Goal: Task Accomplishment & Management: Complete application form

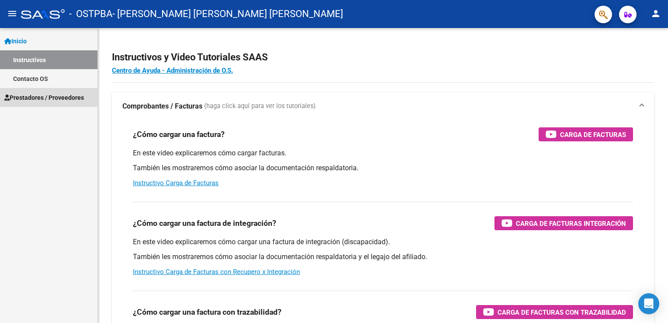
click at [33, 96] on span "Prestadores / Proveedores" at bounding box center [44, 98] width 80 height 10
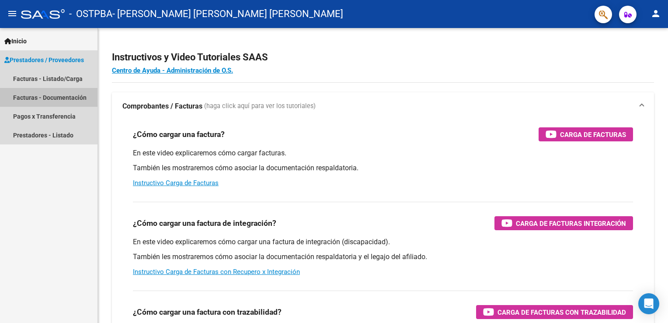
click at [36, 95] on link "Facturas - Documentación" at bounding box center [49, 97] width 98 height 19
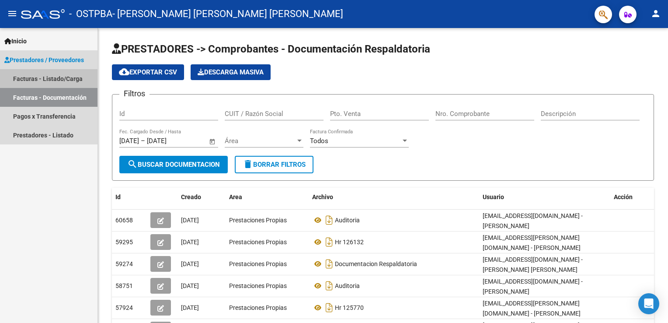
click at [32, 80] on link "Facturas - Listado/Carga" at bounding box center [49, 78] width 98 height 19
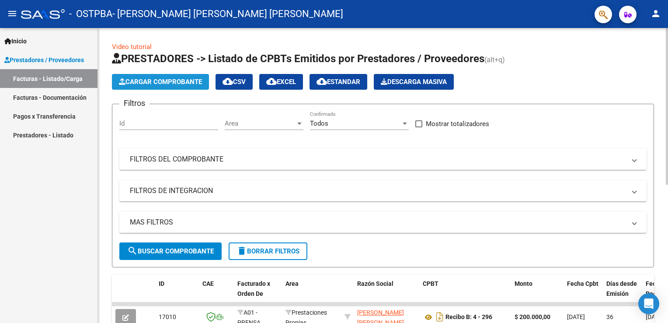
click at [177, 80] on span "Cargar Comprobante" at bounding box center [160, 82] width 83 height 8
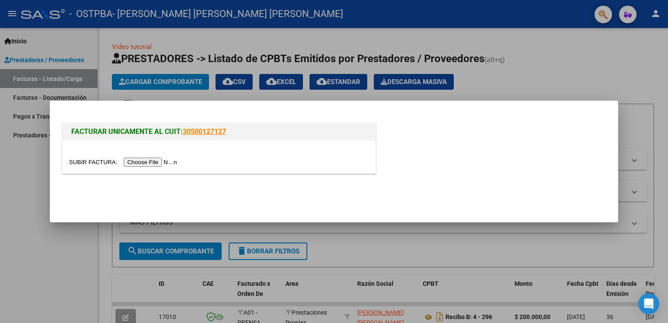
click at [139, 164] on input "file" at bounding box center [124, 161] width 111 height 9
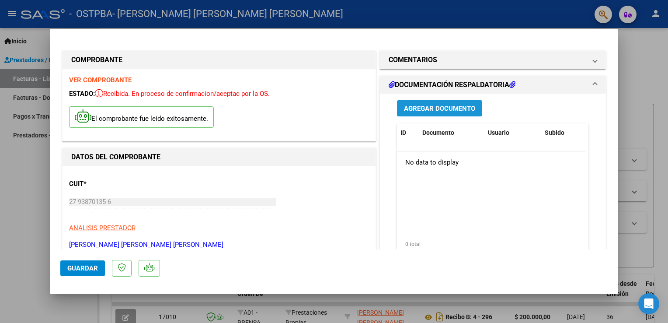
click at [450, 105] on span "Agregar Documento" at bounding box center [439, 109] width 71 height 8
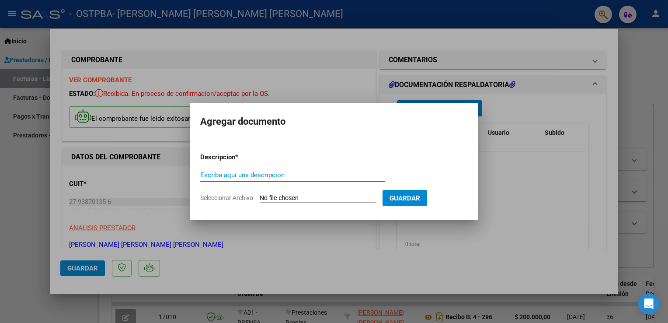
click at [251, 170] on div "Escriba aquí una descripcion" at bounding box center [292, 174] width 185 height 13
click at [242, 178] on input "Escriba aquí una descripcion" at bounding box center [292, 175] width 185 height 8
type input "Facturacion"
click at [271, 193] on form "Descripcion * Facturacion Escriba aquí una descripcion Seleccionar Archivo Guar…" at bounding box center [334, 178] width 268 height 64
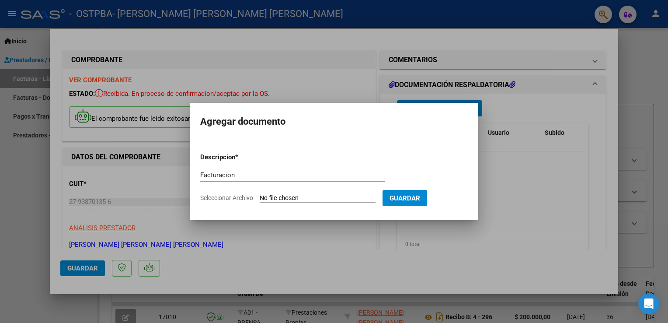
click at [315, 200] on input "Seleccionar Archivo" at bounding box center [318, 198] width 116 height 8
type input "C:\fakepath\Facturacion agosto 2025.pdf"
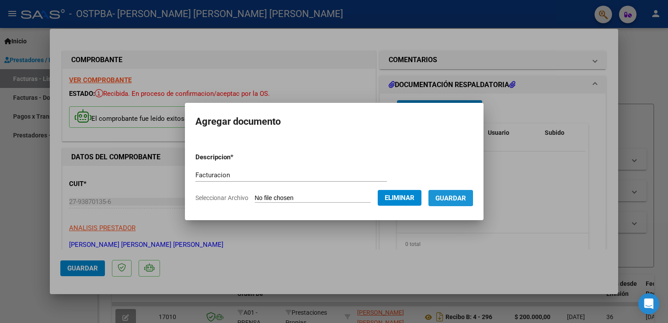
click at [451, 195] on span "Guardar" at bounding box center [451, 198] width 31 height 8
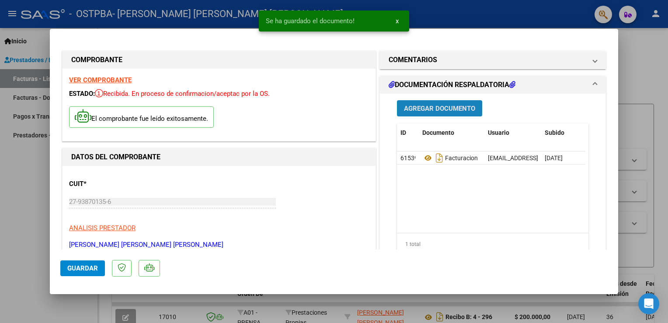
click at [445, 107] on span "Agregar Documento" at bounding box center [439, 109] width 71 height 8
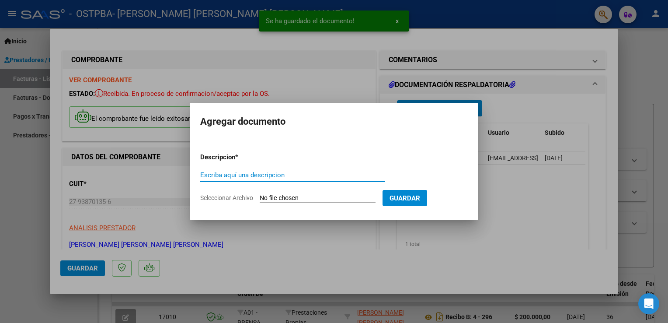
click at [269, 174] on input "Escriba aquí una descripcion" at bounding box center [292, 175] width 185 height 8
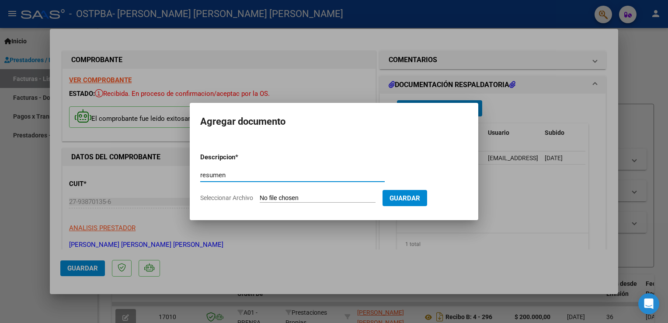
type input "resumen"
click at [265, 195] on input "Seleccionar Archivo" at bounding box center [318, 198] width 116 height 8
type input "C:\fakepath\Resumen Agosto 2025.xlsx"
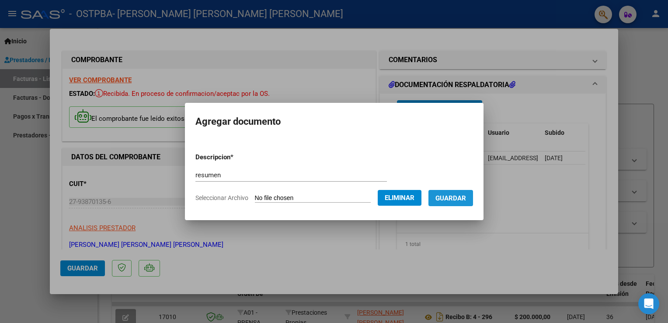
click at [458, 195] on span "Guardar" at bounding box center [451, 198] width 31 height 8
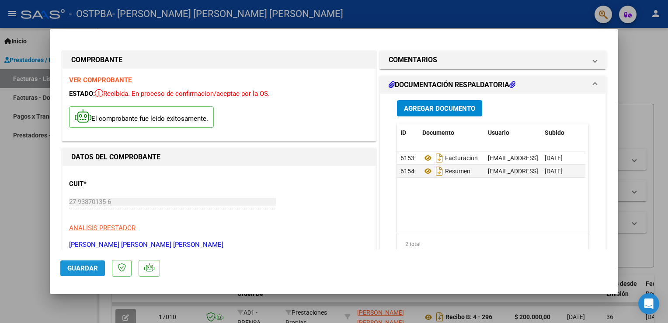
click at [83, 268] on span "Guardar" at bounding box center [82, 268] width 31 height 8
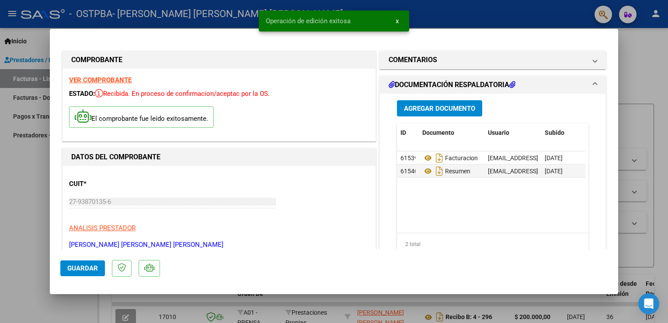
click at [649, 64] on div at bounding box center [334, 161] width 668 height 323
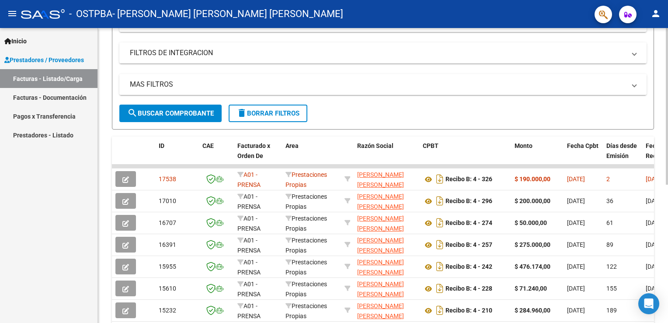
scroll to position [138, 0]
